Goal: Book appointment/travel/reservation

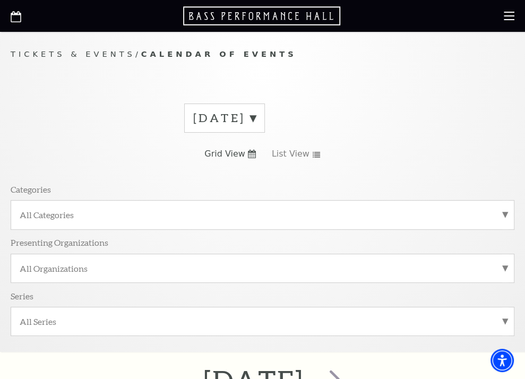
click at [239, 156] on span "Grid View" at bounding box center [224, 154] width 41 height 12
drag, startPoint x: 251, startPoint y: 153, endPoint x: 248, endPoint y: 165, distance: 11.9
click at [251, 153] on icon at bounding box center [252, 154] width 8 height 8
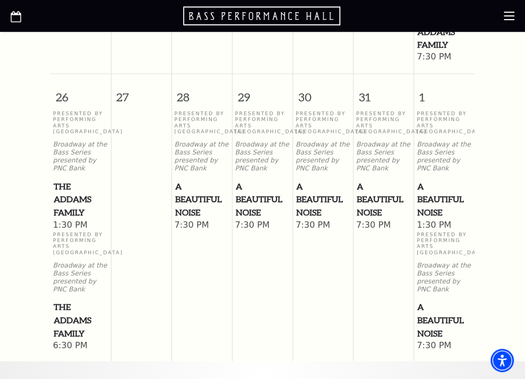
scroll to position [1115, 0]
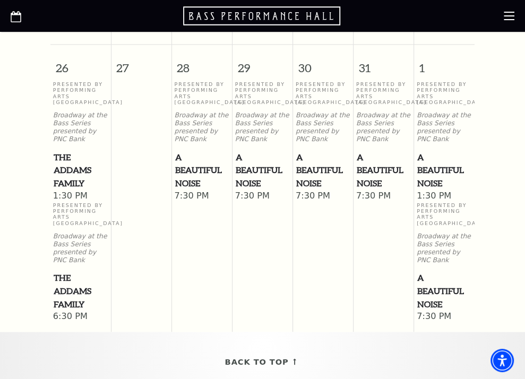
click at [198, 183] on span "A Beautiful Noise" at bounding box center [202, 170] width 54 height 39
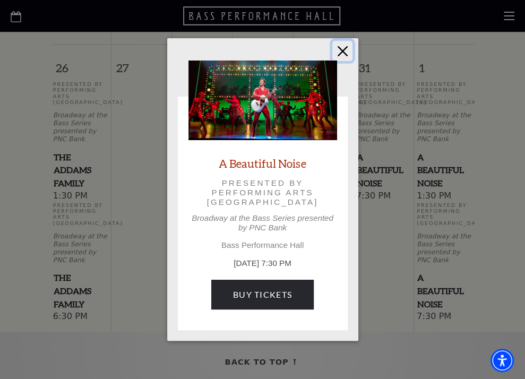
drag, startPoint x: 339, startPoint y: 50, endPoint x: 336, endPoint y: 56, distance: 6.9
click at [339, 50] on button "Close" at bounding box center [342, 51] width 20 height 20
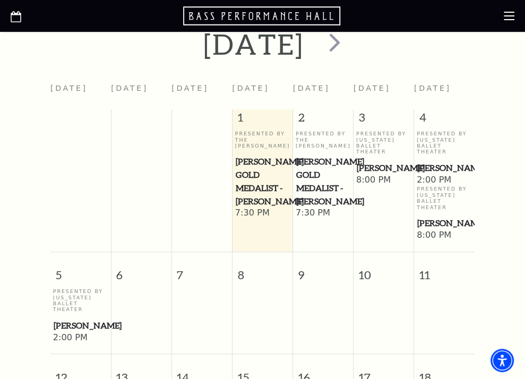
scroll to position [319, 0]
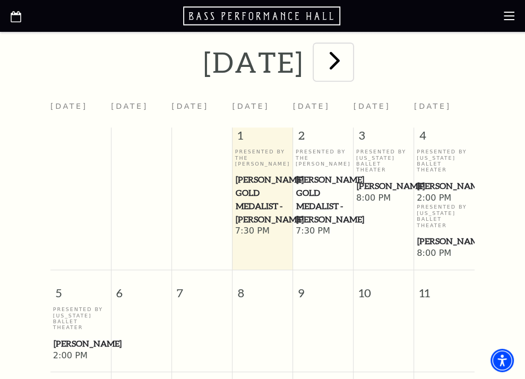
click at [350, 61] on span "next" at bounding box center [335, 60] width 30 height 30
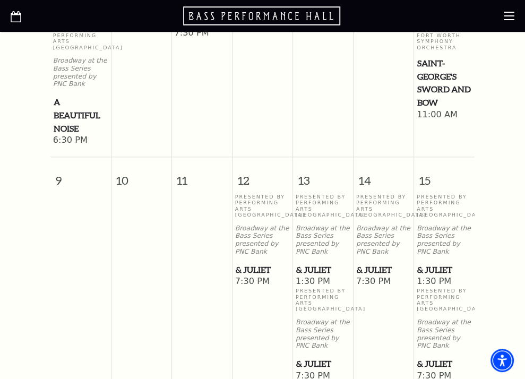
scroll to position [903, 0]
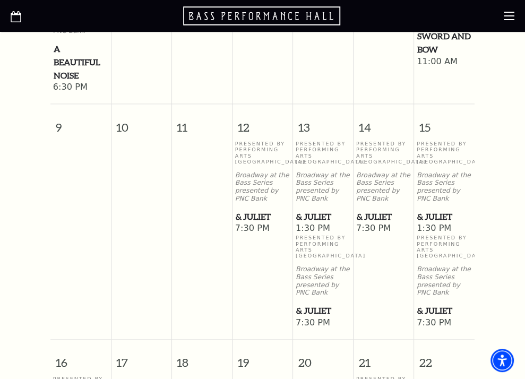
click at [262, 224] on span "& Juliet" at bounding box center [263, 216] width 54 height 13
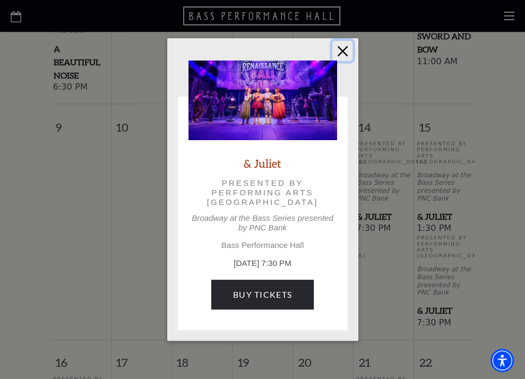
click at [344, 53] on button "Close" at bounding box center [342, 51] width 20 height 20
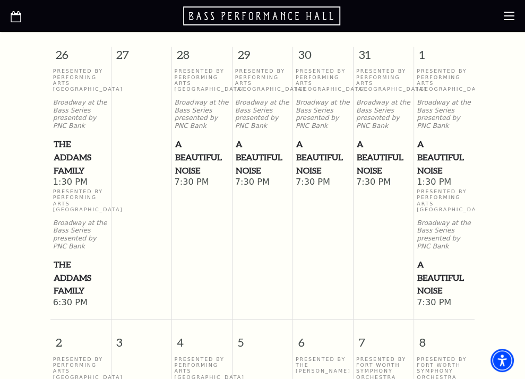
scroll to position [159, 0]
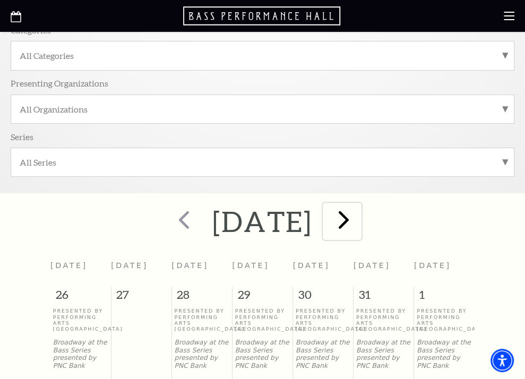
click at [359, 220] on span "next" at bounding box center [344, 219] width 30 height 30
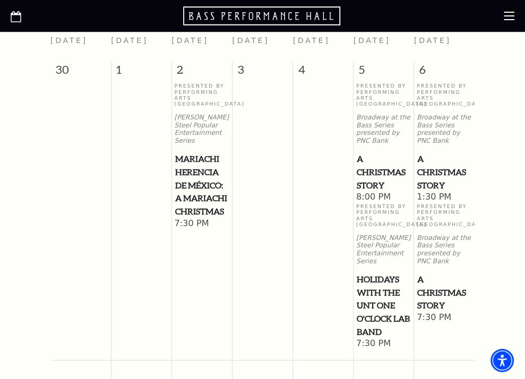
scroll to position [212, 0]
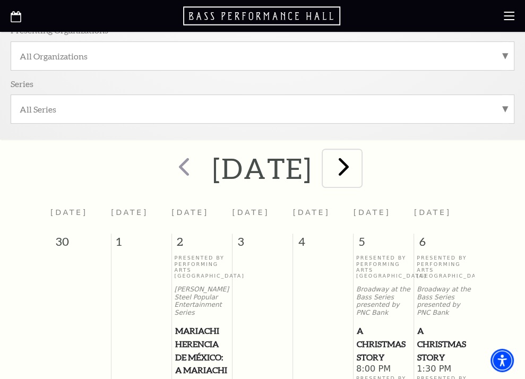
click at [359, 170] on span "next" at bounding box center [344, 166] width 30 height 30
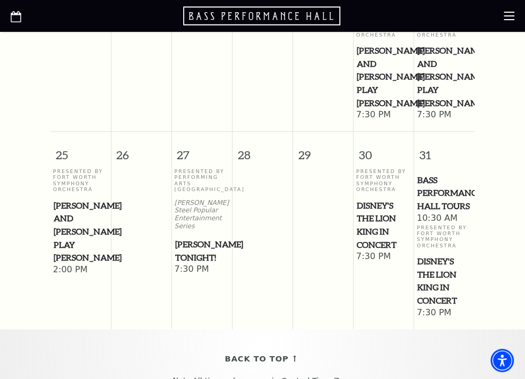
scroll to position [956, 0]
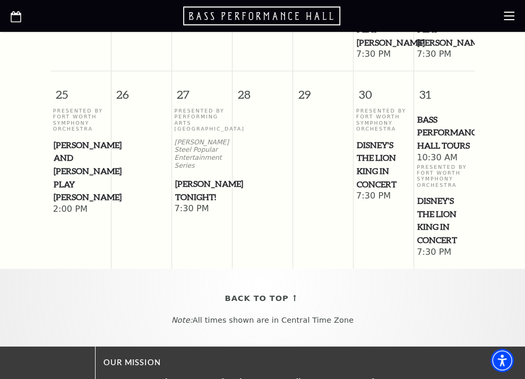
click at [376, 173] on span "Disney's The Lion King in Concert" at bounding box center [384, 165] width 54 height 53
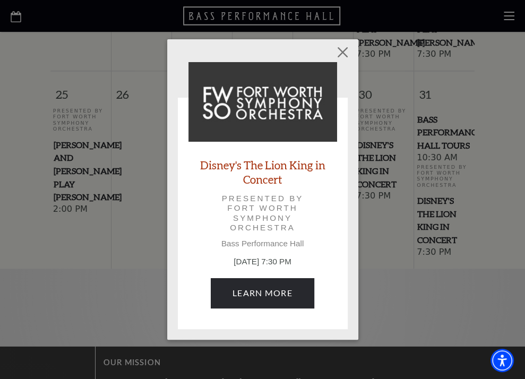
click at [277, 168] on link "Disney's The Lion King in Concert" at bounding box center [262, 172] width 149 height 29
